Goal: Task Accomplishment & Management: Manage account settings

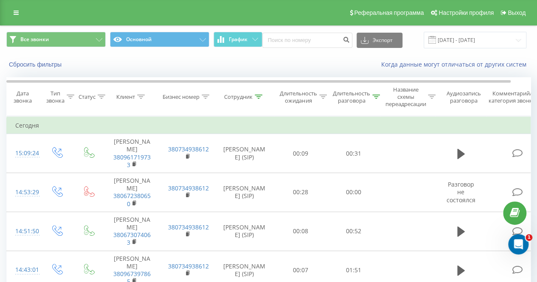
scroll to position [255, 0]
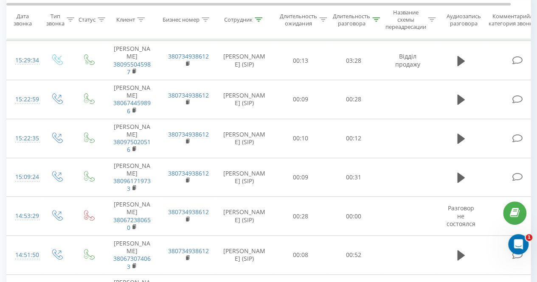
scroll to position [48, 0]
